Goal: Task Accomplishment & Management: Use online tool/utility

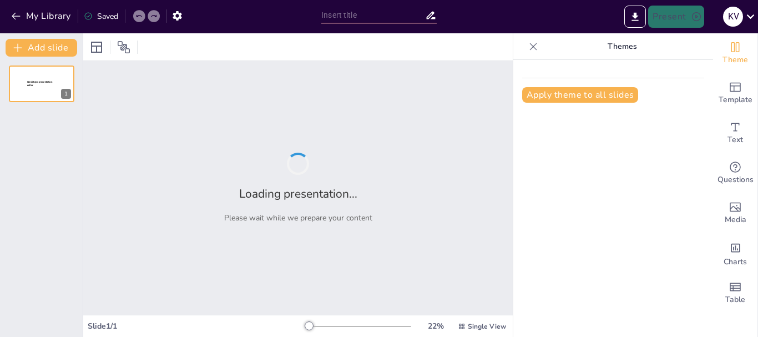
type input "INTEGRACIÓN Y PRUEBAS EN ÁGIL"
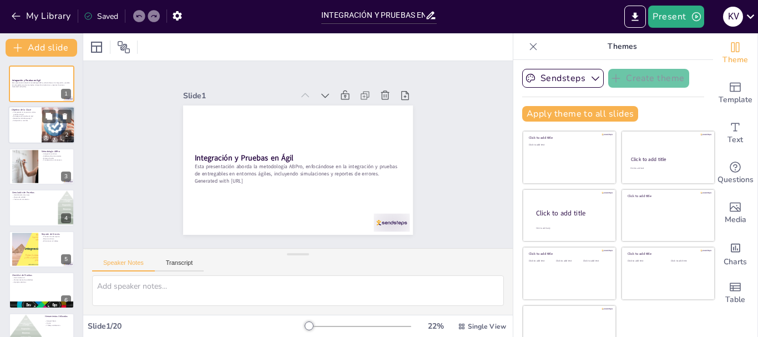
click at [44, 135] on div at bounding box center [58, 125] width 62 height 38
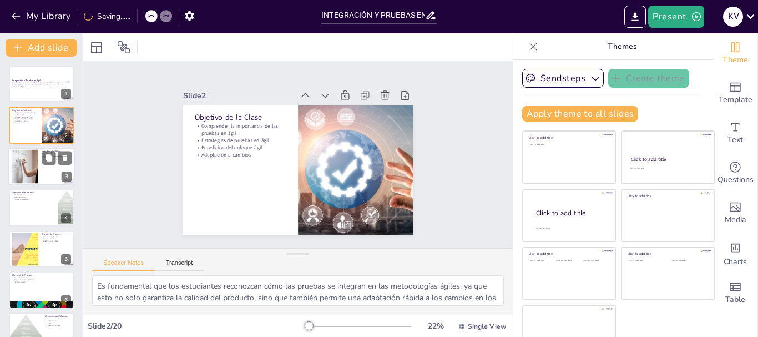
click at [20, 165] on div at bounding box center [24, 166] width 50 height 34
type textarea "La integración continua es un [PERSON_NAME] fundamental de ABPro, ya que permit…"
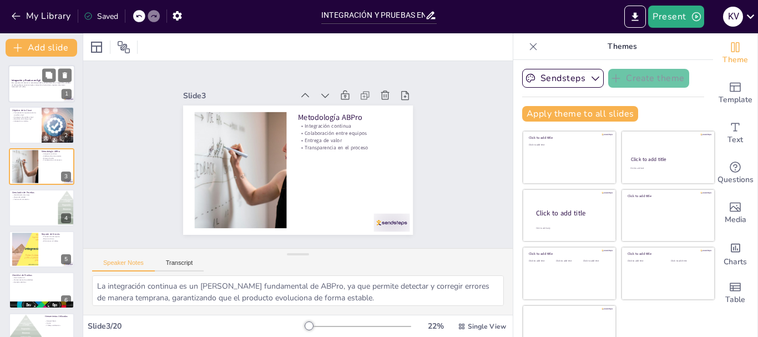
click at [26, 82] on p "Esta presentación aborda la metodología ABPro, enfocándose en la integración y …" at bounding box center [42, 84] width 60 height 4
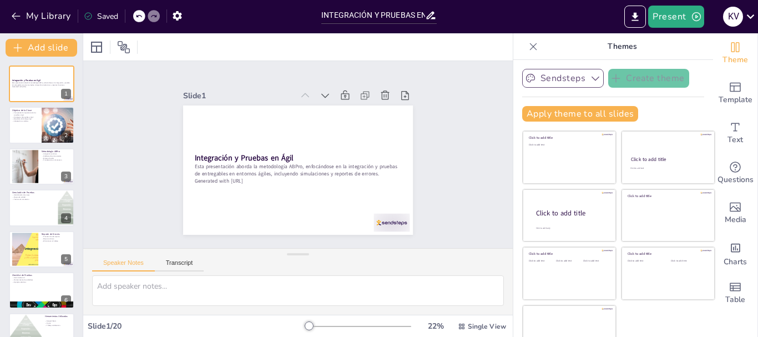
click at [560, 80] on button "Sendsteps" at bounding box center [563, 78] width 82 height 19
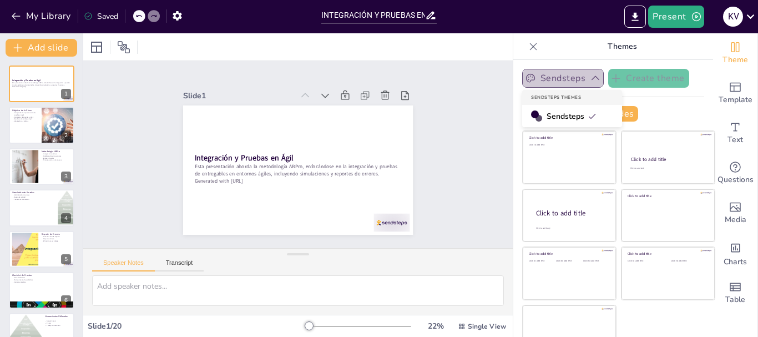
click at [555, 73] on button "Sendsteps" at bounding box center [563, 78] width 82 height 19
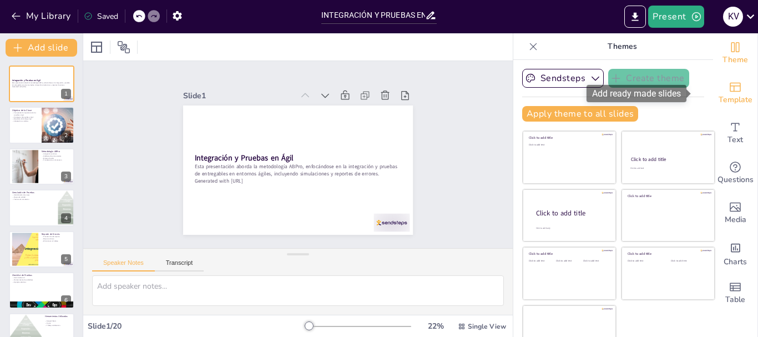
click at [728, 89] on icon "Add ready made slides" at bounding box center [734, 86] width 13 height 13
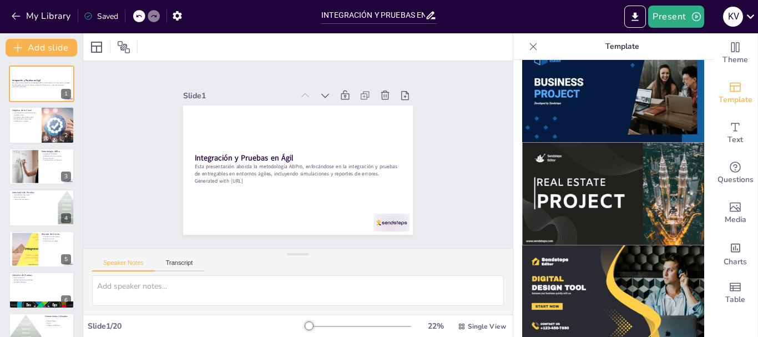
scroll to position [953, 0]
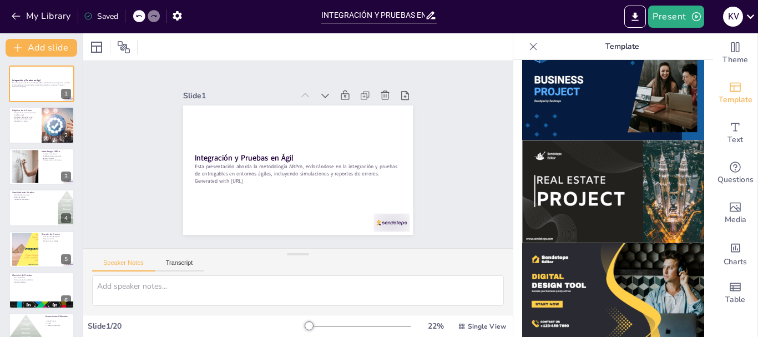
click at [639, 276] on img at bounding box center [613, 294] width 182 height 103
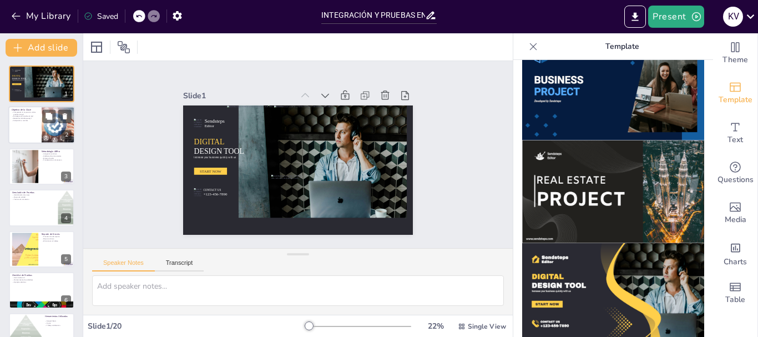
click at [40, 131] on div at bounding box center [41, 125] width 67 height 38
type textarea "Es fundamental que los estudiantes reconozcan cómo las pruebas se integran en l…"
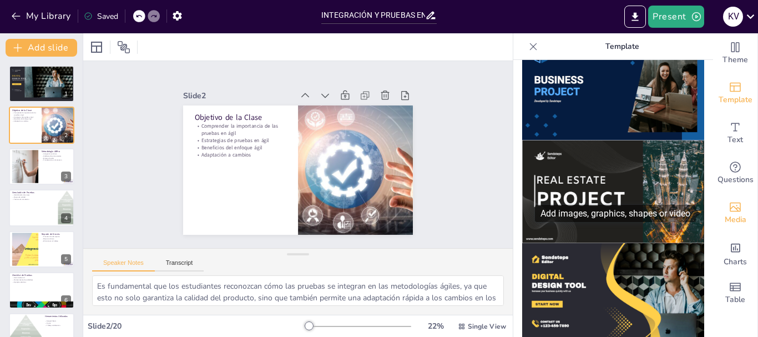
click at [724, 214] on span "Media" at bounding box center [735, 220] width 22 height 12
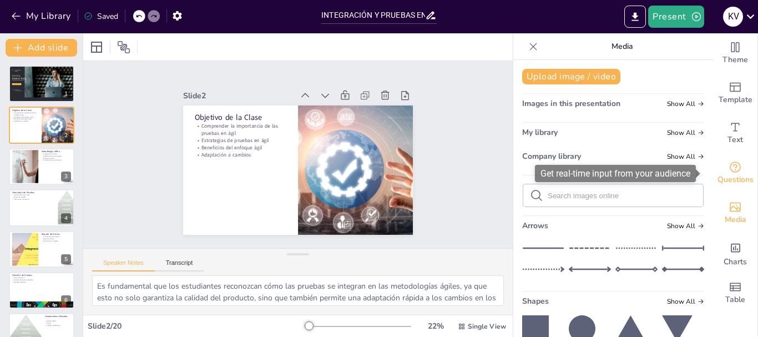
click at [728, 160] on icon "Get real-time input from your audience" at bounding box center [734, 166] width 13 height 13
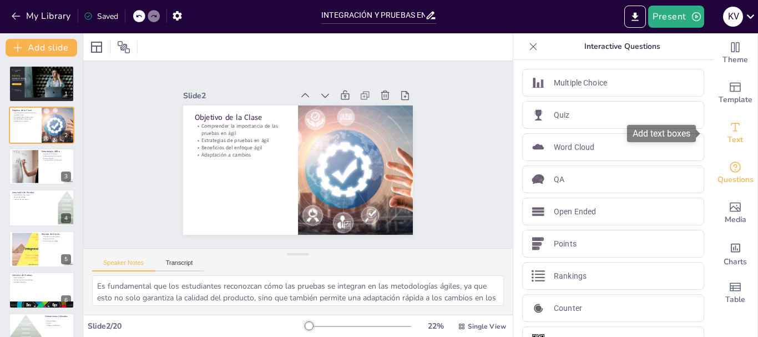
click at [727, 137] on span "Text" at bounding box center [735, 140] width 16 height 12
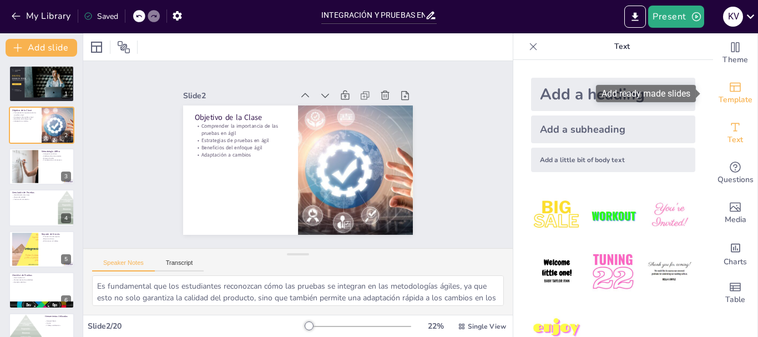
click at [717, 90] on div "Template" at bounding box center [735, 93] width 44 height 40
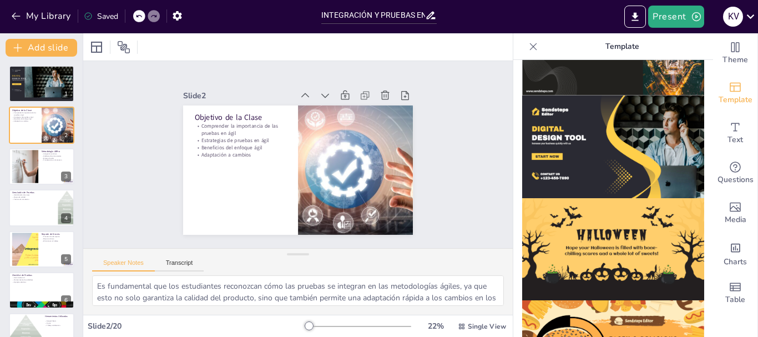
scroll to position [1128, 0]
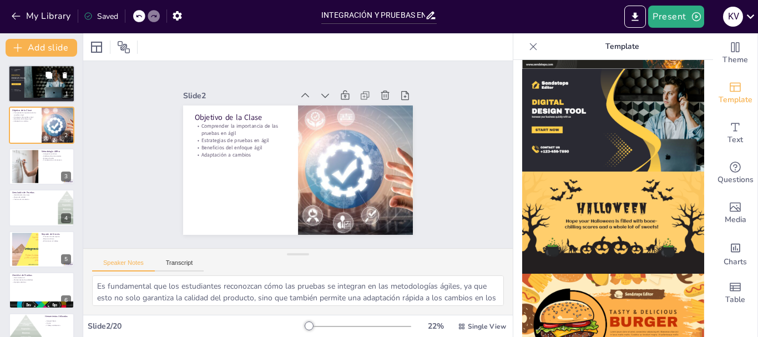
click at [29, 88] on div at bounding box center [36, 81] width 31 height 32
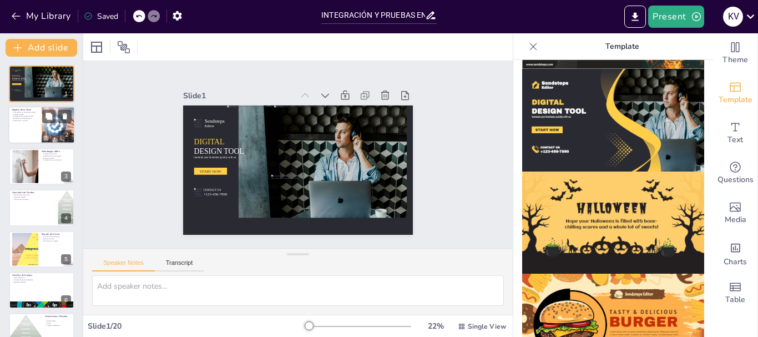
click at [42, 119] on div at bounding box center [58, 125] width 62 height 38
type textarea "Es fundamental que los estudiantes reconozcan cómo las pruebas se integran en l…"
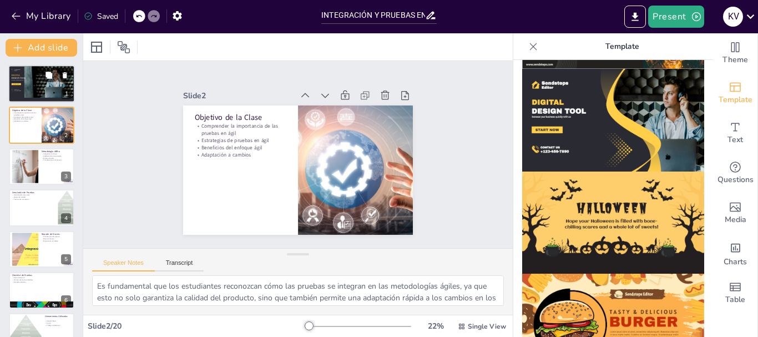
click at [33, 84] on div at bounding box center [42, 81] width 19 height 33
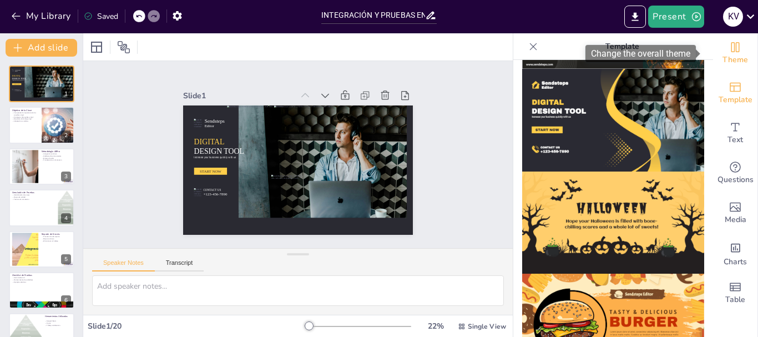
click at [737, 49] on div "Theme" at bounding box center [735, 53] width 44 height 40
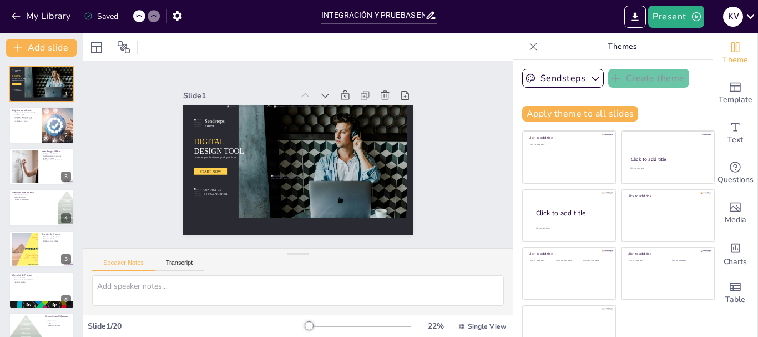
click at [527, 44] on icon at bounding box center [532, 46] width 11 height 11
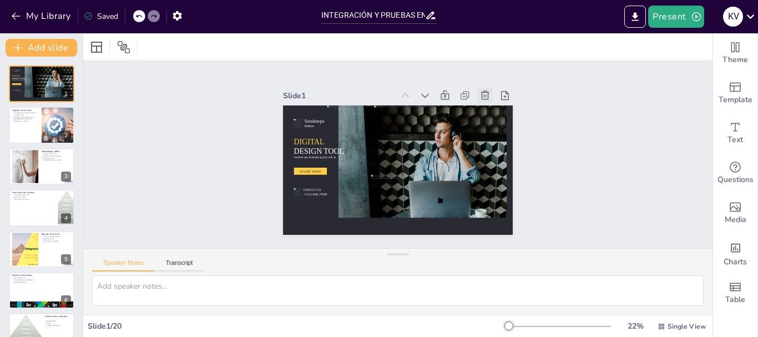
click at [492, 118] on icon at bounding box center [499, 125] width 14 height 14
type textarea "Es fundamental que los estudiantes reconozcan cómo las pruebas se integran en l…"
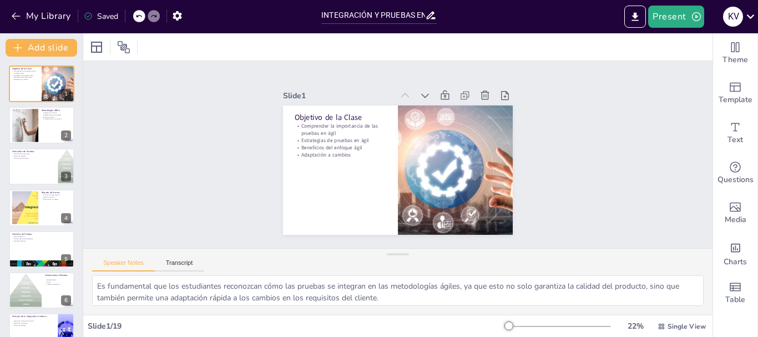
click at [143, 16] on div at bounding box center [139, 16] width 12 height 12
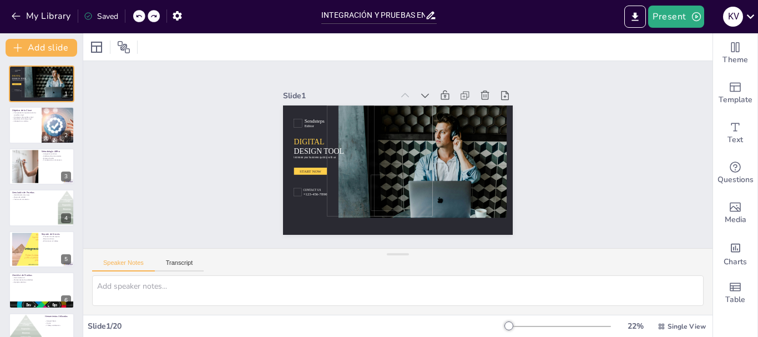
click at [143, 16] on div at bounding box center [139, 16] width 12 height 12
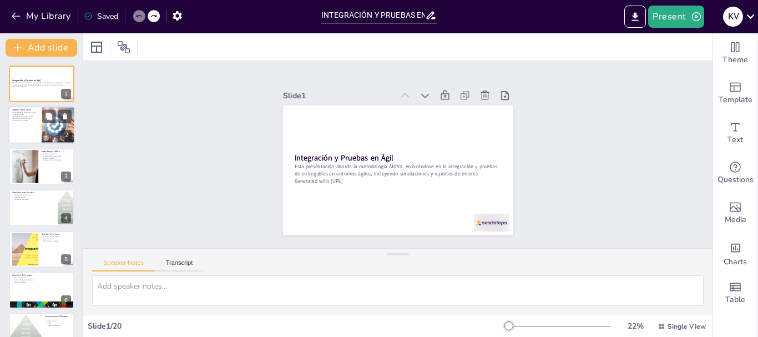
click at [37, 130] on div at bounding box center [41, 125] width 67 height 38
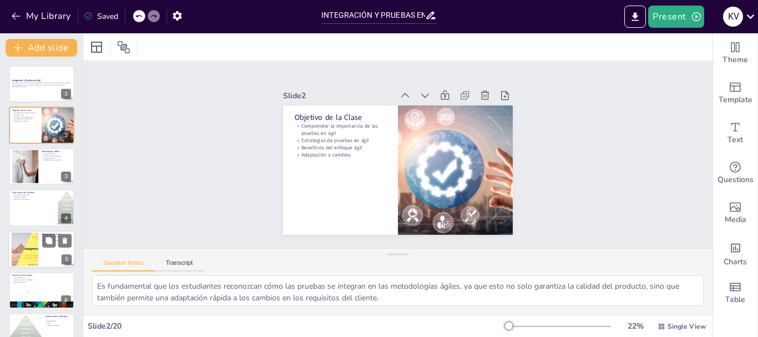
click at [38, 256] on div at bounding box center [25, 249] width 64 height 34
type textarea "Un proceso claro de reporte de errores es esencial para la comunicación efectiv…"
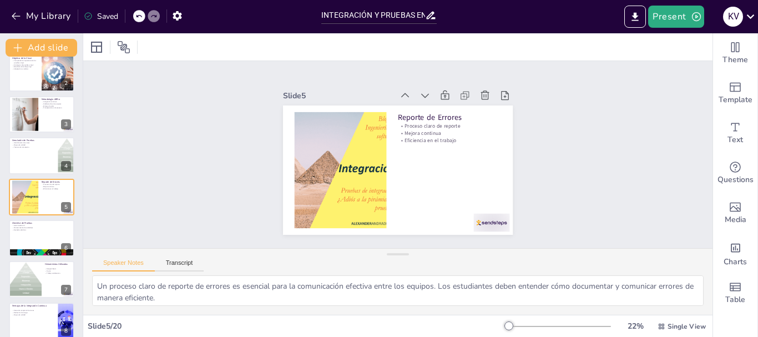
click at [696, 247] on div "Slide 1 Integración y Pruebas en Ágil Esta presentación aborda la metodología A…" at bounding box center [398, 154] width 638 height 476
click at [734, 277] on div "Table" at bounding box center [735, 293] width 44 height 40
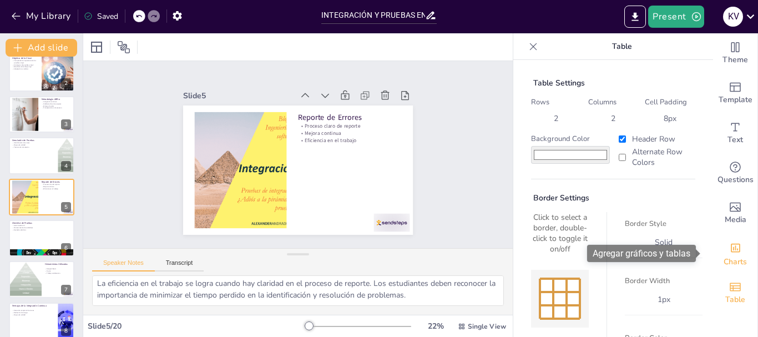
click at [728, 263] on span "Charts" at bounding box center [734, 262] width 23 height 12
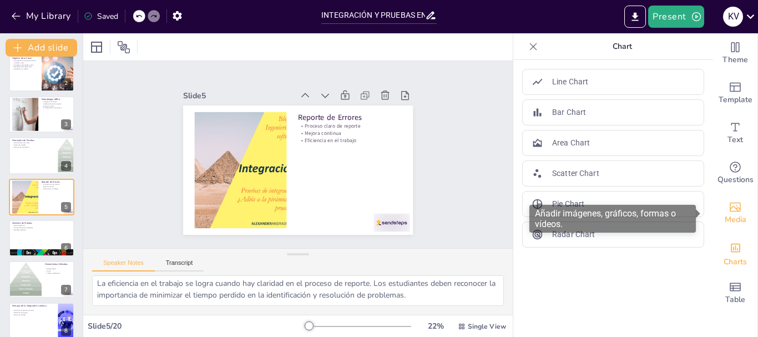
click at [724, 222] on span "Media" at bounding box center [735, 220] width 22 height 12
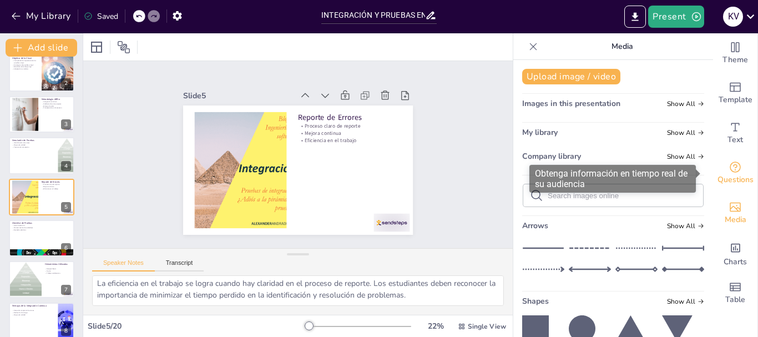
click at [728, 160] on icon "Get real-time input from your audience" at bounding box center [734, 166] width 13 height 13
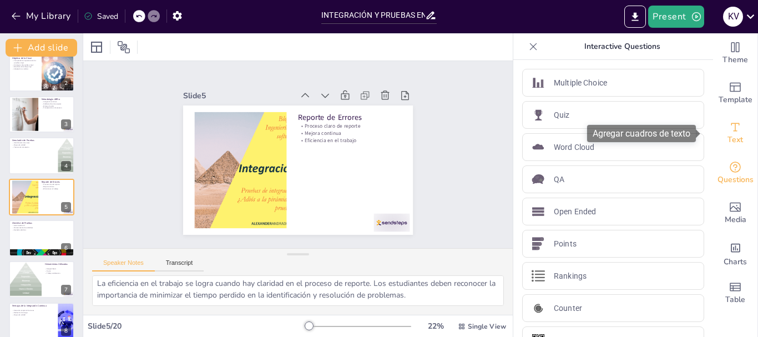
click at [727, 142] on span "Text" at bounding box center [735, 140] width 16 height 12
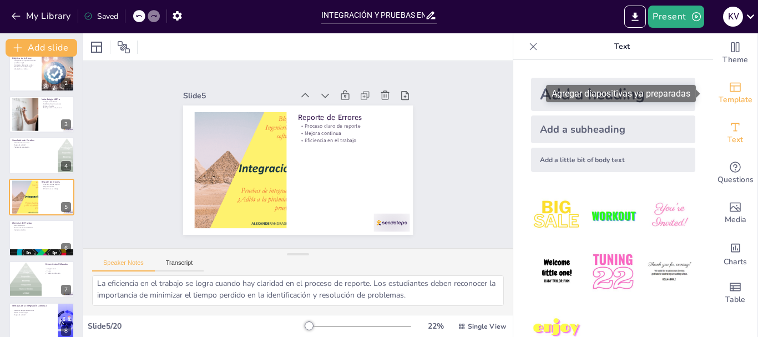
click at [728, 93] on icon "Add ready made slides" at bounding box center [734, 86] width 13 height 13
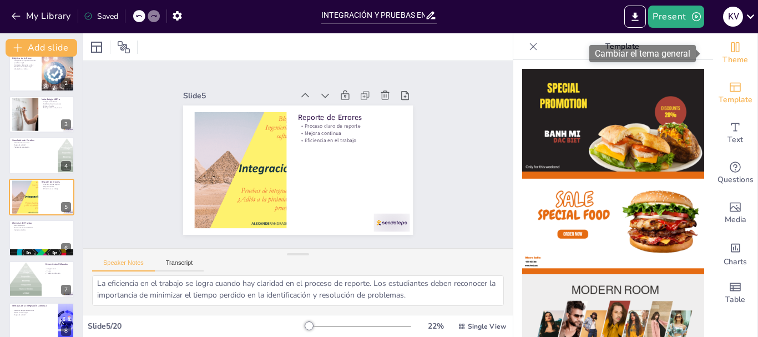
click at [727, 63] on span "Theme" at bounding box center [735, 60] width 26 height 12
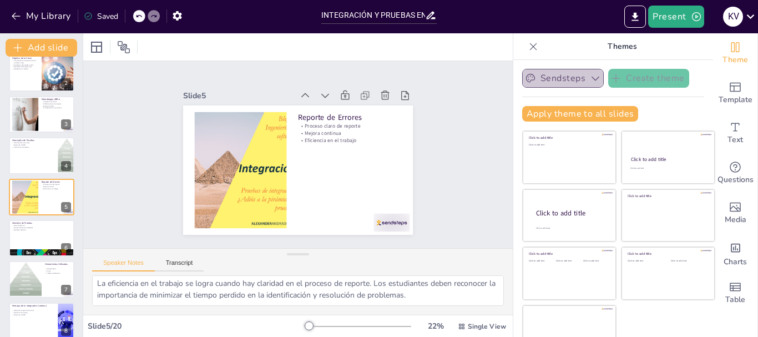
click at [590, 82] on icon "button" at bounding box center [595, 78] width 11 height 11
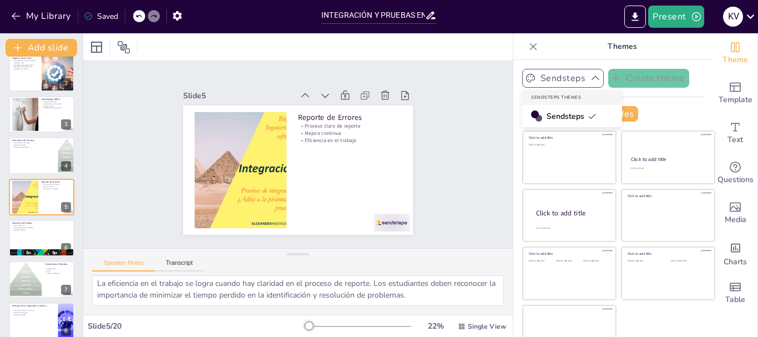
click at [561, 115] on span "Sendsteps" at bounding box center [571, 116] width 50 height 11
click at [120, 43] on icon at bounding box center [123, 46] width 13 height 13
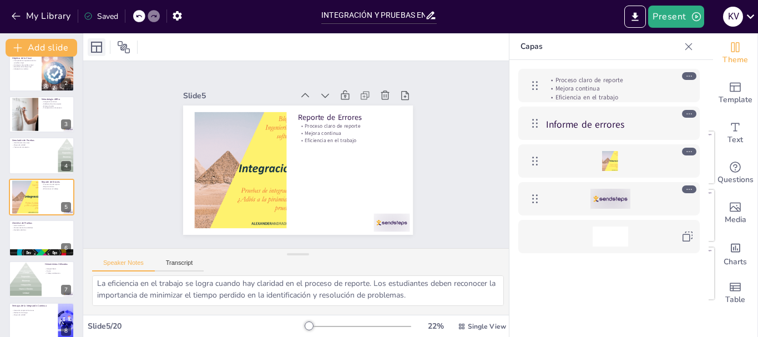
click at [95, 45] on icon at bounding box center [96, 47] width 11 height 11
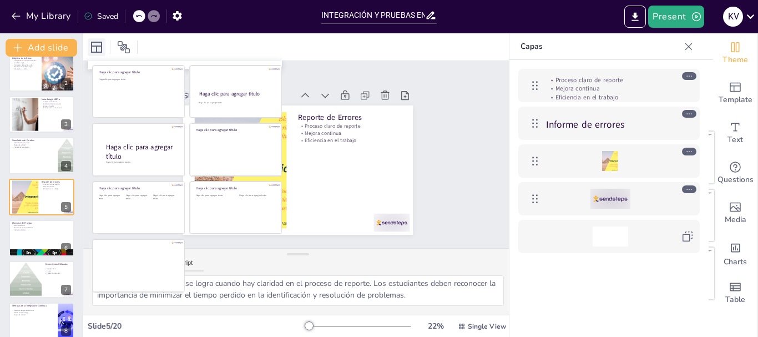
click at [97, 48] on icon at bounding box center [96, 47] width 11 height 11
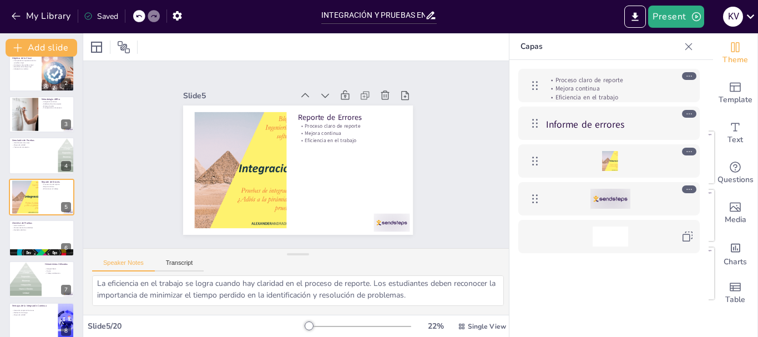
click at [347, 49] on div at bounding box center [297, 46] width 429 height 27
click at [375, 234] on div at bounding box center [366, 248] width 40 height 28
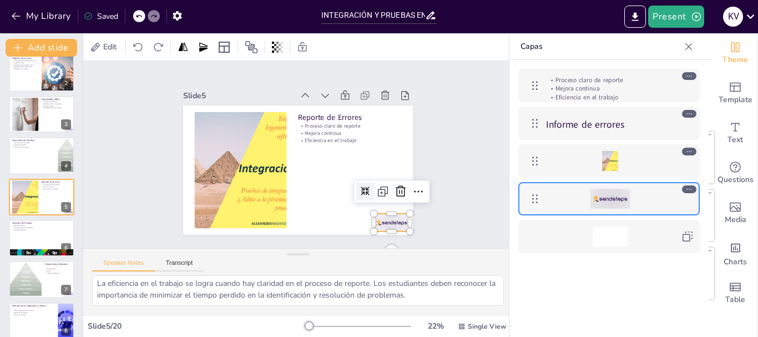
click at [685, 190] on icon at bounding box center [689, 189] width 8 height 8
click at [385, 221] on icon at bounding box center [377, 230] width 18 height 18
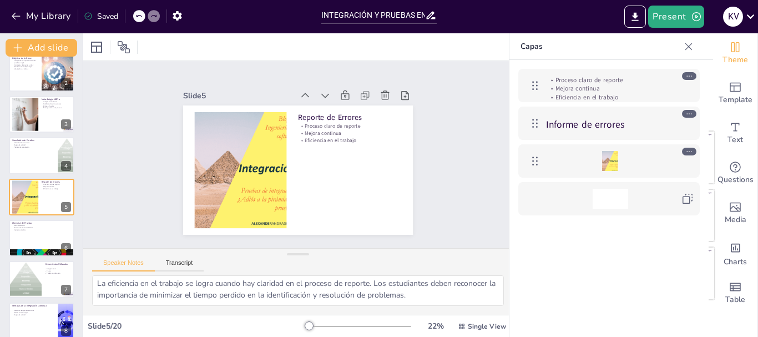
click at [616, 196] on div at bounding box center [609, 199] width 35 height 20
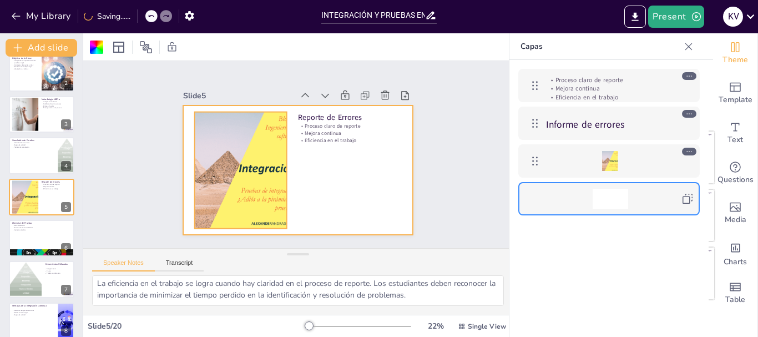
click at [608, 162] on div at bounding box center [610, 161] width 38 height 20
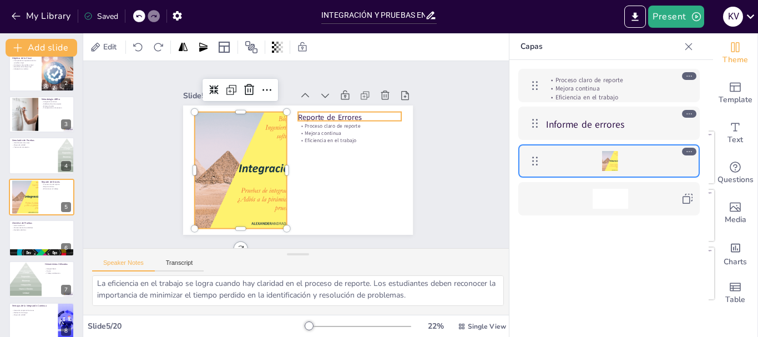
click at [612, 119] on font "Informe de errores" at bounding box center [585, 124] width 78 height 13
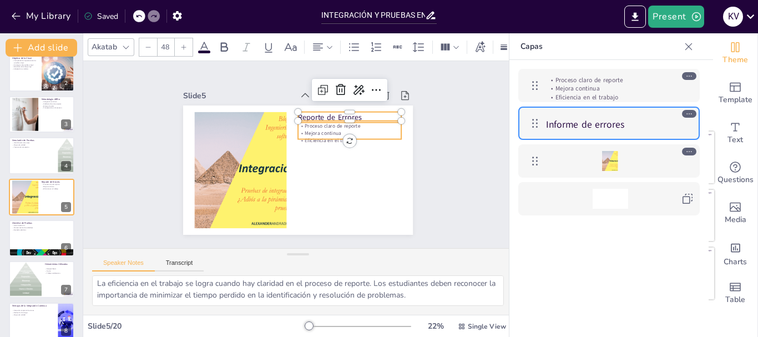
click at [613, 95] on font "Eficiencia en el trabajo" at bounding box center [586, 97] width 63 height 9
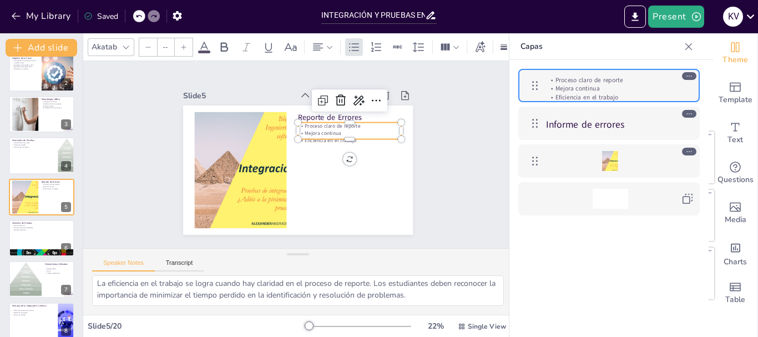
type input "32"
click at [627, 289] on div "Proceso claro de reporte Mejora continua Eficiencia en el trabajo Informe de er…" at bounding box center [608, 215] width 199 height 310
click at [687, 48] on icon at bounding box center [688, 46] width 7 height 7
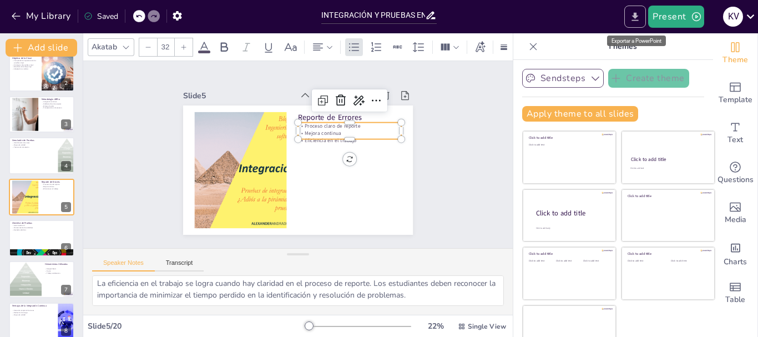
click at [634, 17] on icon "Export to PowerPoint" at bounding box center [635, 17] width 12 height 12
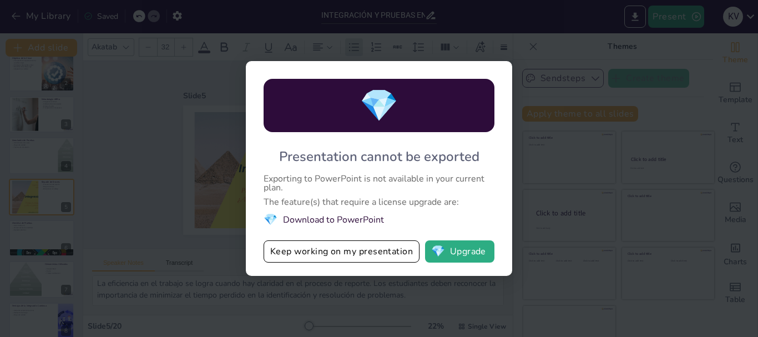
click at [534, 220] on div "💎 Presentation cannot be exported Exporting to PowerPoint is not available in y…" at bounding box center [379, 168] width 758 height 337
click at [369, 253] on button "Keep working on my presentation" at bounding box center [341, 251] width 156 height 22
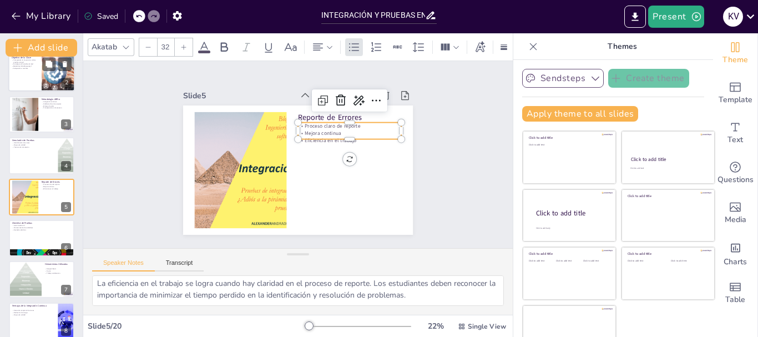
click at [29, 75] on div at bounding box center [41, 73] width 67 height 38
type textarea "Es fundamental que los estudiantes reconozcan cómo las pruebas se integran en l…"
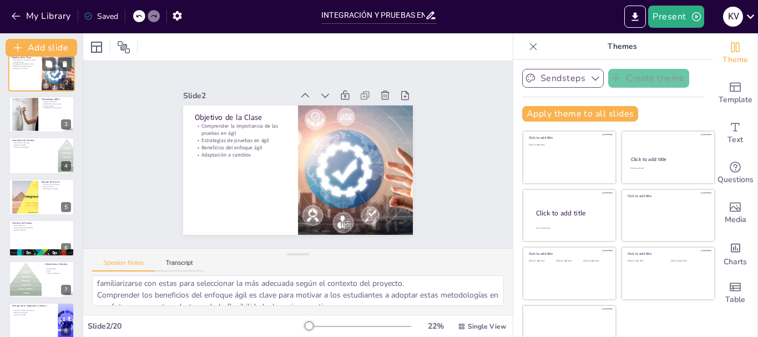
scroll to position [0, 0]
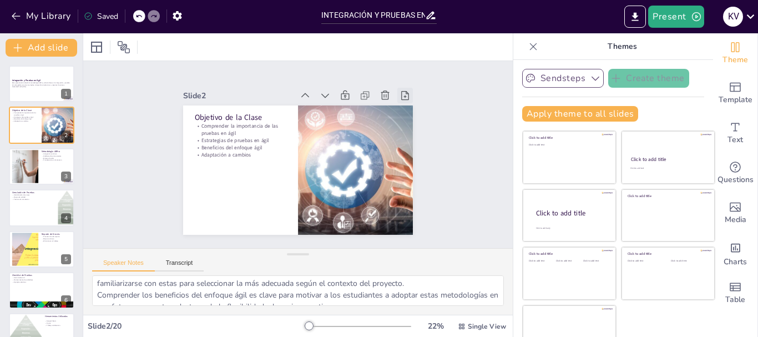
click at [411, 124] on icon at bounding box center [418, 131] width 14 height 14
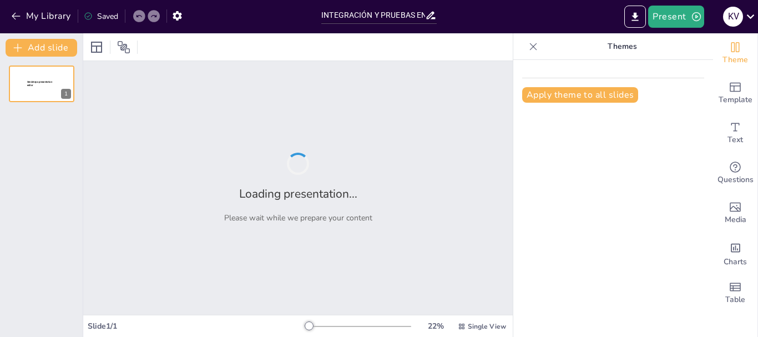
type input "INTEGRACIÓN Y PRUEBAS EN ÁGIL"
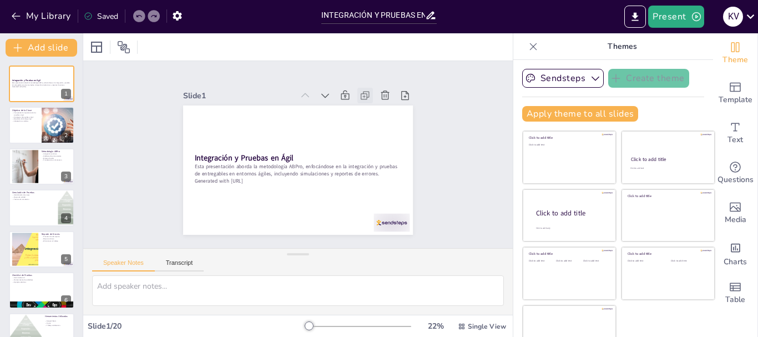
click at [381, 124] on icon at bounding box center [384, 127] width 7 height 7
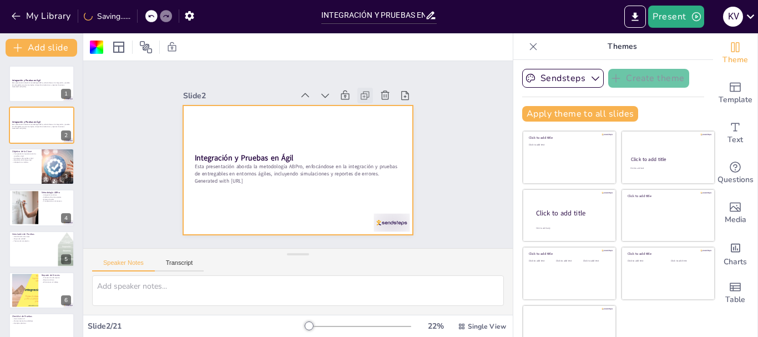
click at [365, 97] on icon at bounding box center [371, 103] width 12 height 12
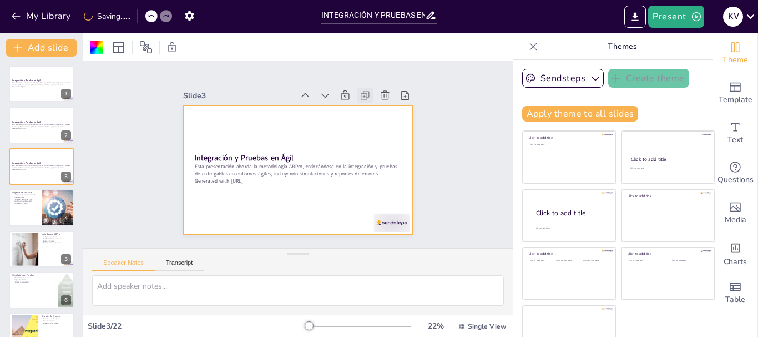
click at [373, 112] on icon at bounding box center [380, 119] width 14 height 14
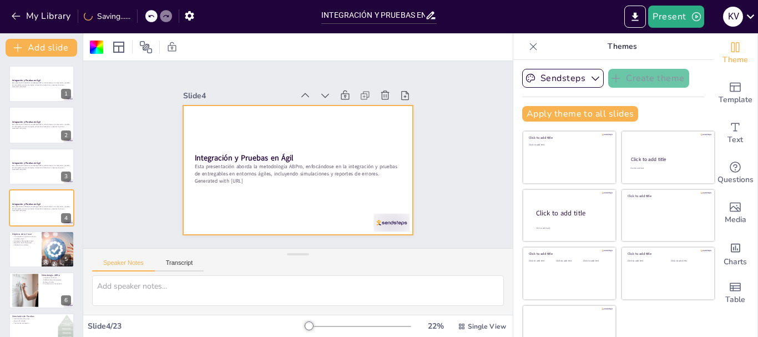
click at [373, 112] on icon at bounding box center [380, 119] width 14 height 14
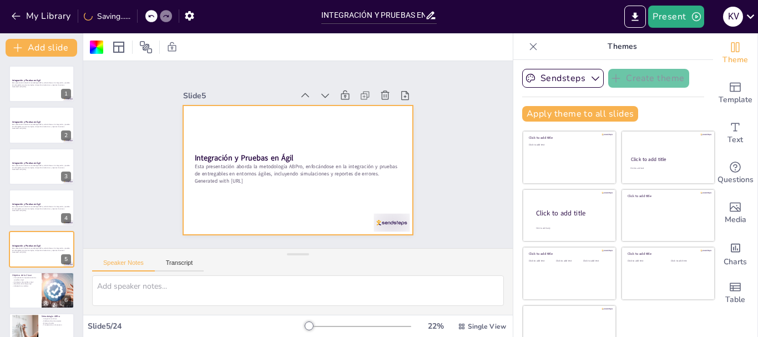
click at [365, 97] on icon at bounding box center [371, 103] width 12 height 12
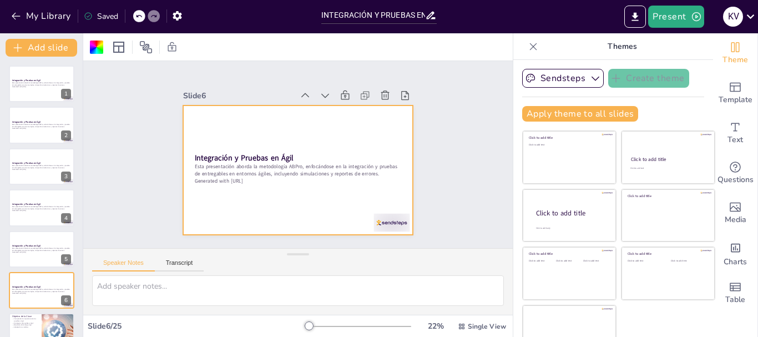
click at [139, 16] on icon at bounding box center [138, 16] width 7 height 7
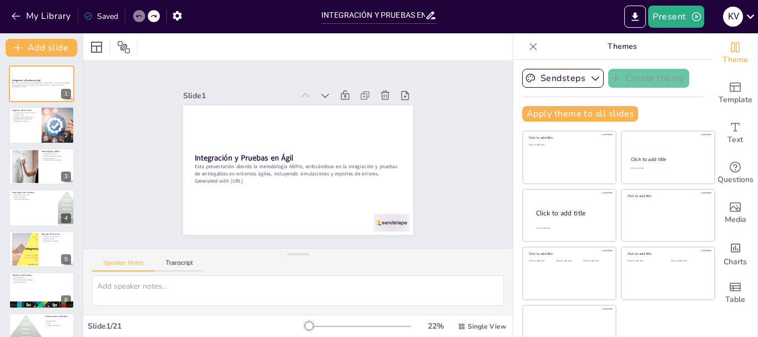
click at [139, 16] on icon at bounding box center [138, 16] width 7 height 7
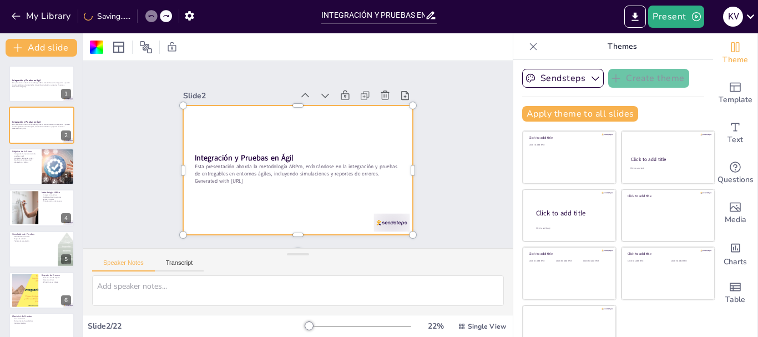
click at [139, 16] on div "My Library Saving......" at bounding box center [100, 16] width 200 height 20
